Goal: Information Seeking & Learning: Learn about a topic

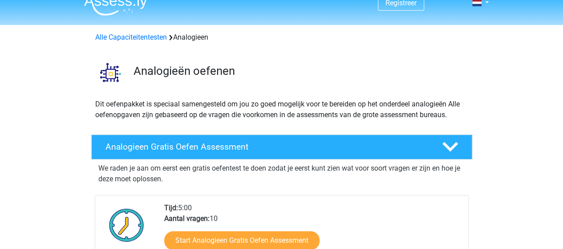
scroll to position [89, 0]
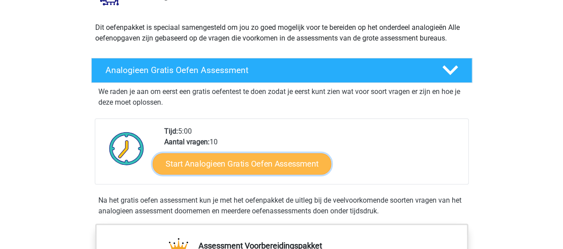
click at [236, 166] on link "Start Analogieen Gratis Oefen Assessment" at bounding box center [242, 163] width 179 height 21
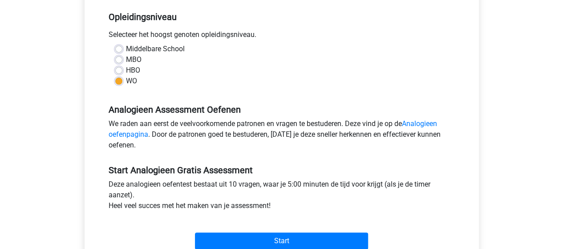
scroll to position [223, 0]
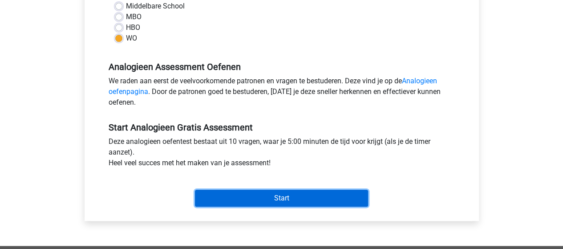
click at [300, 196] on input "Start" at bounding box center [281, 198] width 173 height 17
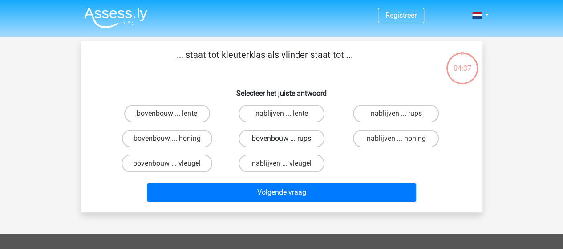
click at [291, 134] on label "bovenbouw ... rups" at bounding box center [282, 139] width 86 height 18
click at [287, 138] on input "bovenbouw ... rups" at bounding box center [284, 141] width 6 height 6
radio input "true"
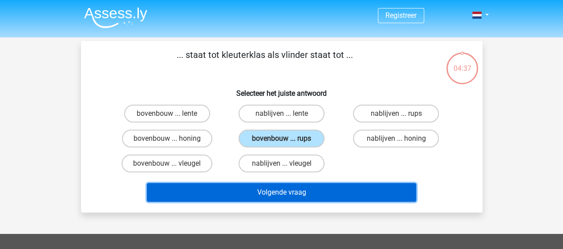
click at [303, 193] on button "Volgende vraag" at bounding box center [281, 192] width 269 height 19
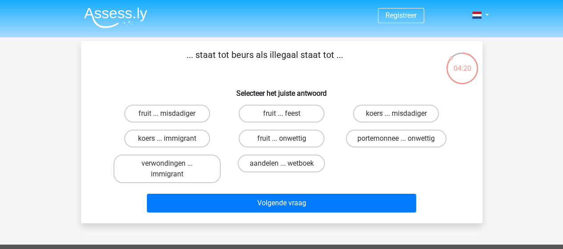
click at [397, 142] on input "portemonnee ... onwettig" at bounding box center [399, 141] width 6 height 6
radio input "true"
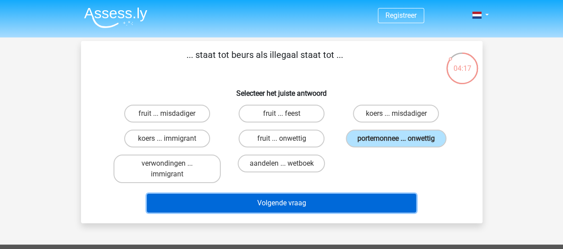
click at [350, 203] on button "Volgende vraag" at bounding box center [281, 203] width 269 height 19
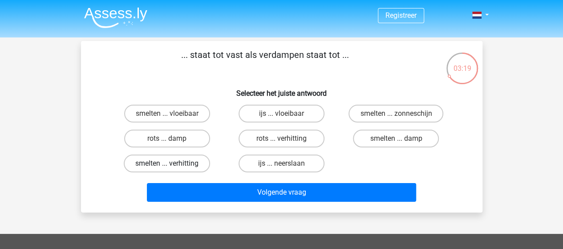
click at [174, 167] on label "smelten ... verhitting" at bounding box center [167, 164] width 86 height 18
click at [173, 167] on input "smelten ... verhitting" at bounding box center [170, 166] width 6 height 6
radio input "true"
click at [303, 179] on div "Volgende vraag" at bounding box center [281, 190] width 373 height 29
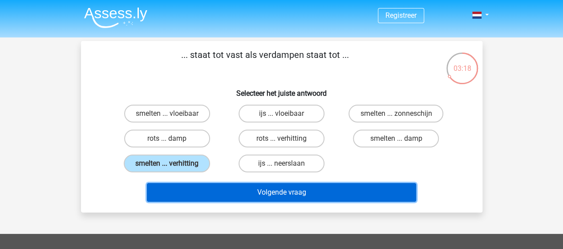
click at [303, 187] on button "Volgende vraag" at bounding box center [281, 192] width 269 height 19
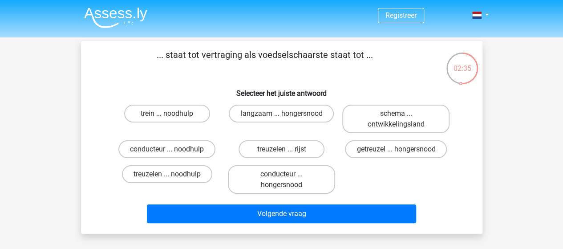
click at [171, 133] on div "treuzelen ... noodhulp" at bounding box center [167, 119] width 107 height 28
click at [173, 179] on label "treuzelen ... noodhulp" at bounding box center [167, 174] width 90 height 18
click at [173, 179] on input "treuzelen ... noodhulp" at bounding box center [170, 177] width 6 height 6
radio input "true"
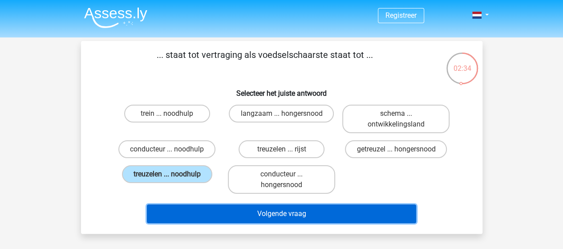
click at [289, 218] on button "Volgende vraag" at bounding box center [281, 213] width 269 height 19
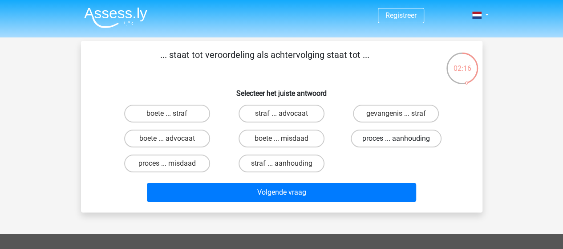
click at [403, 142] on label "proces ... aanhouding" at bounding box center [396, 139] width 91 height 18
click at [402, 142] on input "proces ... aanhouding" at bounding box center [399, 141] width 6 height 6
radio input "true"
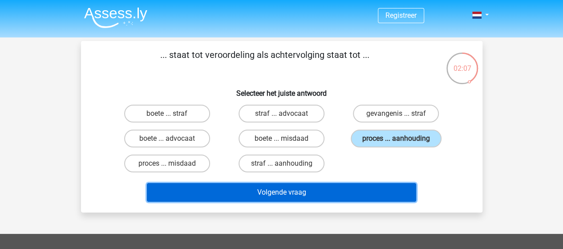
click at [219, 191] on button "Volgende vraag" at bounding box center [281, 192] width 269 height 19
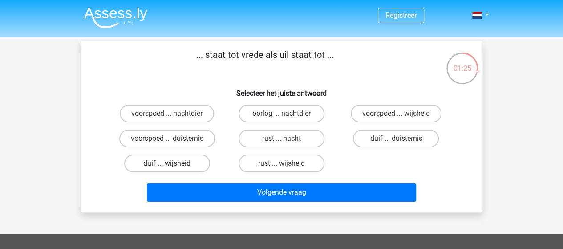
click at [183, 163] on label "duif ... wijsheid" at bounding box center [167, 164] width 86 height 18
click at [173, 163] on input "duif ... wijsheid" at bounding box center [170, 166] width 6 height 6
radio input "true"
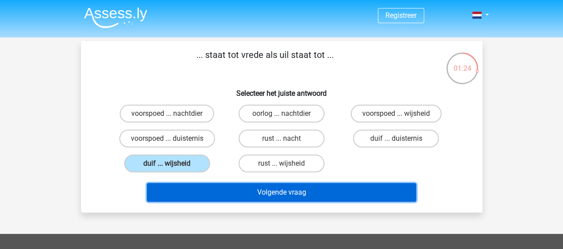
click at [315, 192] on button "Volgende vraag" at bounding box center [281, 192] width 269 height 19
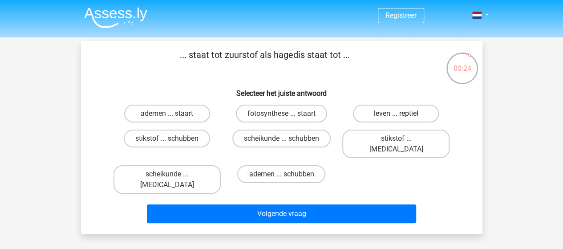
click at [406, 111] on label "leven ... reptiel" at bounding box center [396, 114] width 86 height 18
click at [402, 114] on input "leven ... reptiel" at bounding box center [399, 117] width 6 height 6
radio input "true"
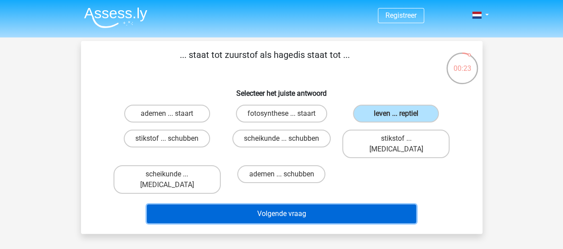
click at [329, 204] on button "Volgende vraag" at bounding box center [281, 213] width 269 height 19
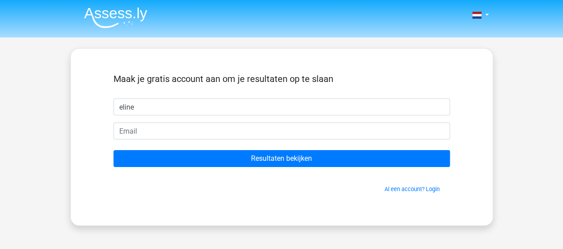
type input "eline"
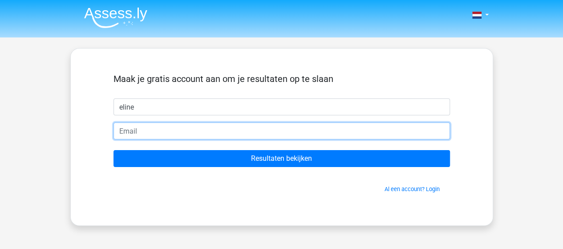
type input "v"
type input "[EMAIL_ADDRESS][DOMAIN_NAME]"
click at [114, 150] on input "Resultaten bekijken" at bounding box center [282, 158] width 337 height 17
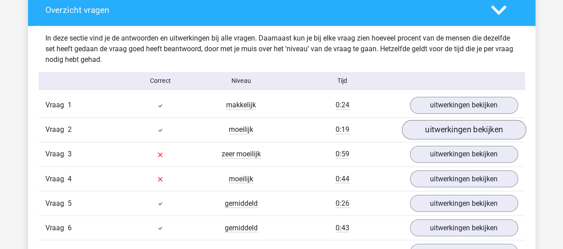
scroll to position [693, 0]
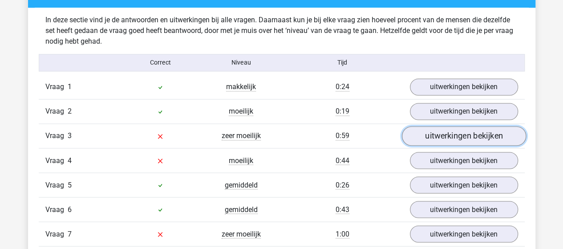
click at [479, 133] on link "uitwerkingen bekijken" at bounding box center [464, 136] width 124 height 20
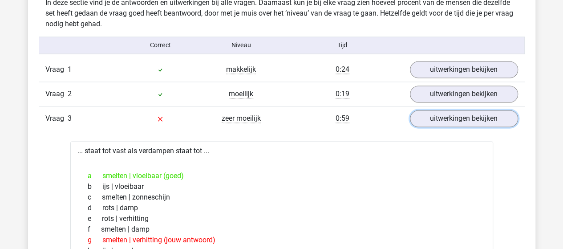
scroll to position [737, 0]
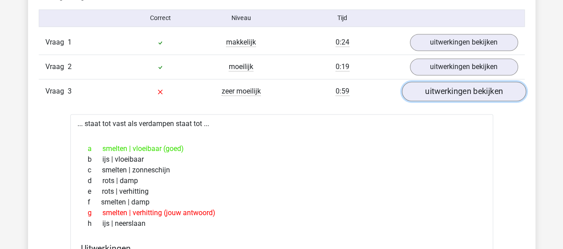
click at [450, 97] on link "uitwerkingen bekijken" at bounding box center [464, 91] width 124 height 20
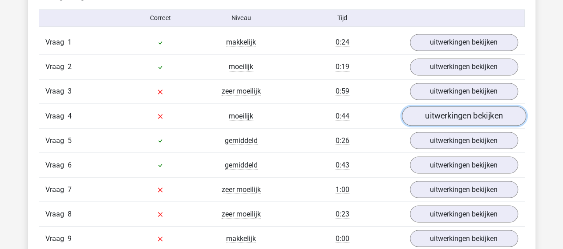
click at [448, 113] on link "uitwerkingen bekijken" at bounding box center [464, 116] width 124 height 20
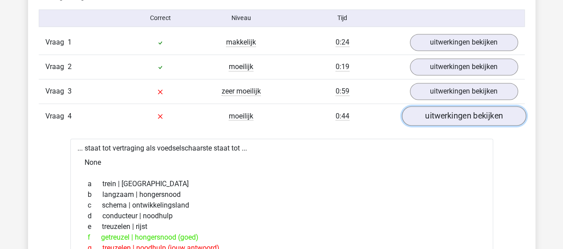
click at [467, 115] on link "uitwerkingen bekijken" at bounding box center [464, 116] width 124 height 20
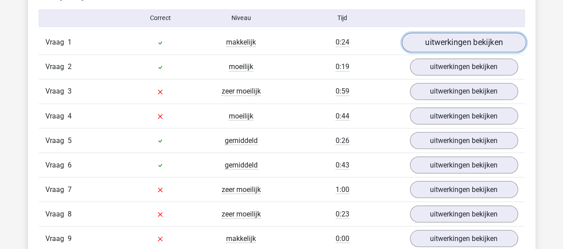
click at [473, 42] on link "uitwerkingen bekijken" at bounding box center [464, 43] width 124 height 20
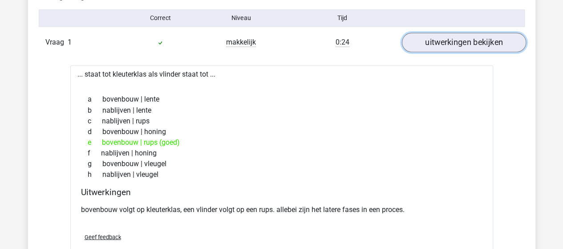
click at [473, 42] on link "uitwerkingen bekijken" at bounding box center [464, 43] width 124 height 20
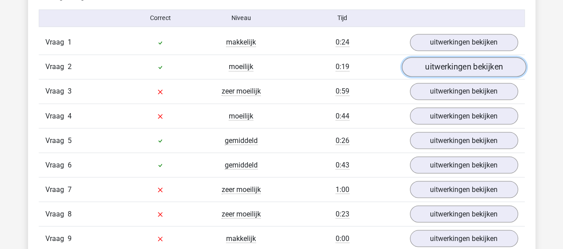
click at [469, 73] on link "uitwerkingen bekijken" at bounding box center [464, 67] width 124 height 20
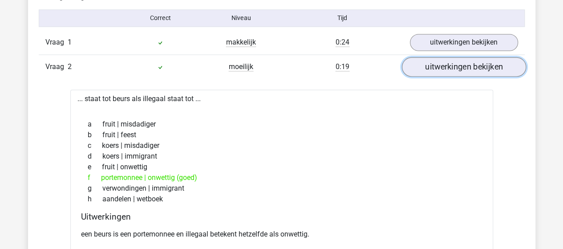
click at [469, 73] on link "uitwerkingen bekijken" at bounding box center [464, 67] width 124 height 20
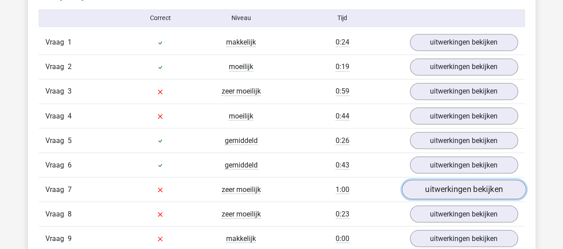
click at [441, 188] on link "uitwerkingen bekijken" at bounding box center [464, 189] width 124 height 20
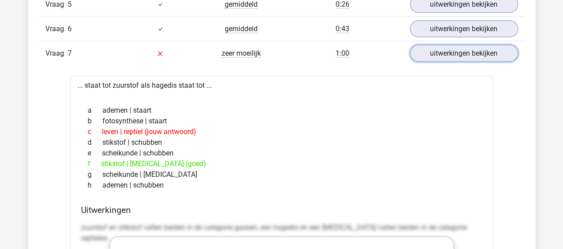
scroll to position [871, 0]
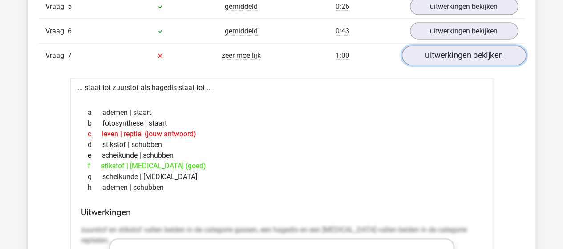
click at [438, 49] on link "uitwerkingen bekijken" at bounding box center [464, 56] width 124 height 20
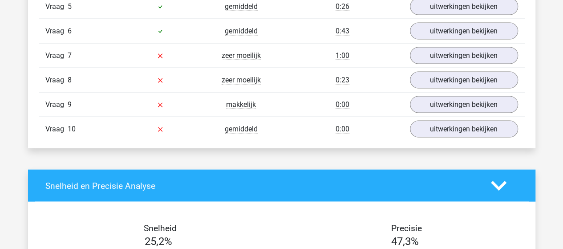
click at [439, 92] on div "Vraag 9 makkelijk 0:00 uitwerkingen bekijken" at bounding box center [282, 104] width 486 height 24
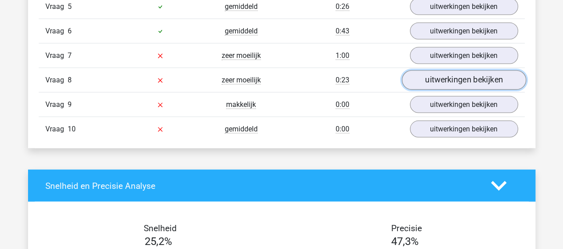
click at [440, 81] on link "uitwerkingen bekijken" at bounding box center [464, 80] width 124 height 20
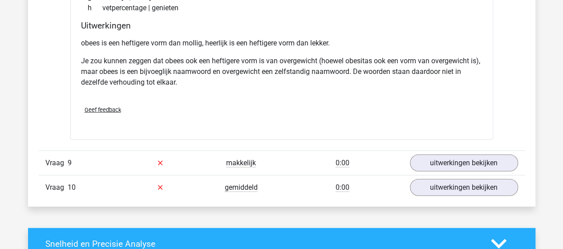
scroll to position [1094, 0]
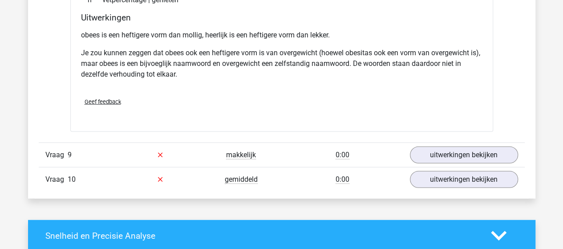
click at [456, 142] on div "Vraag 9 makkelijk 0:00 uitwerkingen bekijken" at bounding box center [282, 154] width 486 height 24
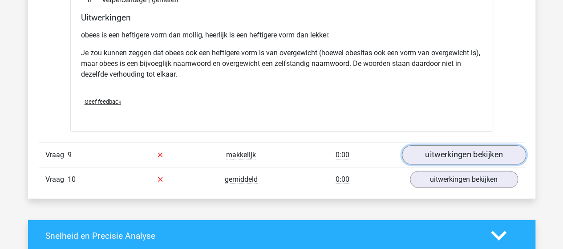
click at [456, 146] on link "uitwerkingen bekijken" at bounding box center [464, 155] width 124 height 20
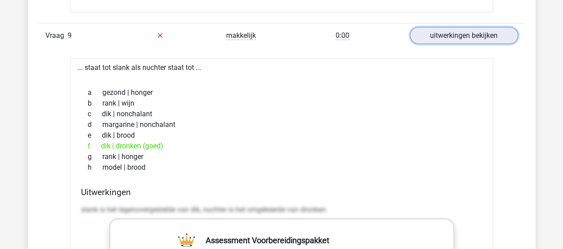
scroll to position [1227, 0]
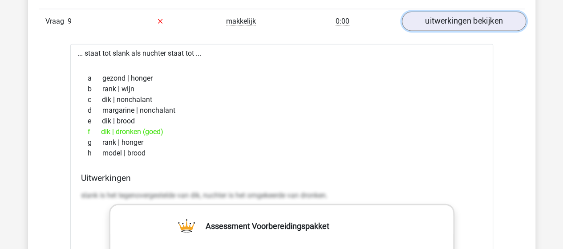
click at [452, 21] on link "uitwerkingen bekijken" at bounding box center [464, 22] width 124 height 20
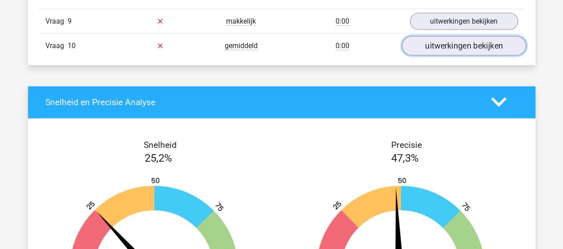
click at [452, 42] on link "uitwerkingen bekijken" at bounding box center [464, 46] width 124 height 20
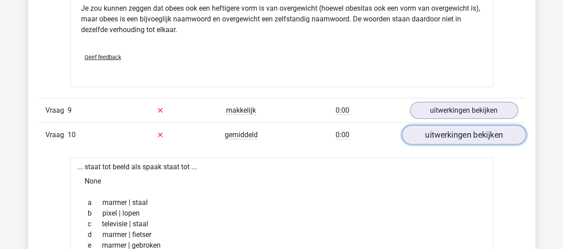
click at [444, 125] on link "uitwerkingen bekijken" at bounding box center [464, 135] width 124 height 20
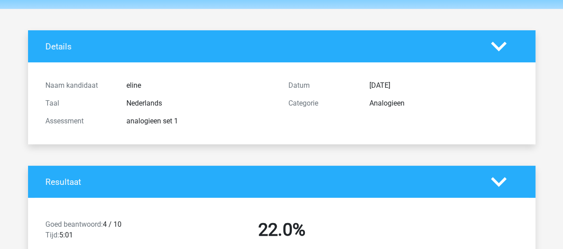
scroll to position [0, 0]
